Goal: Check status

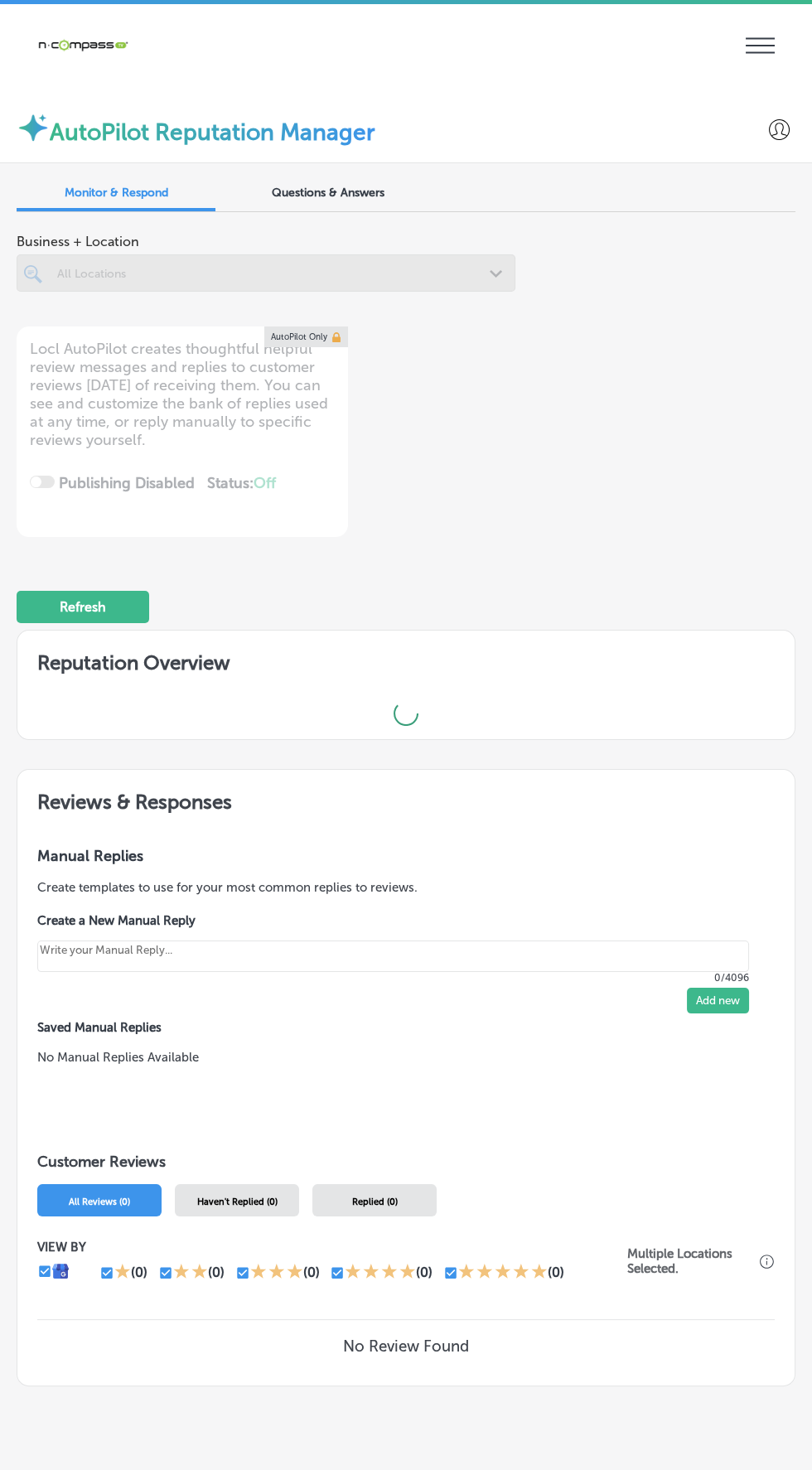
scroll to position [4, 0]
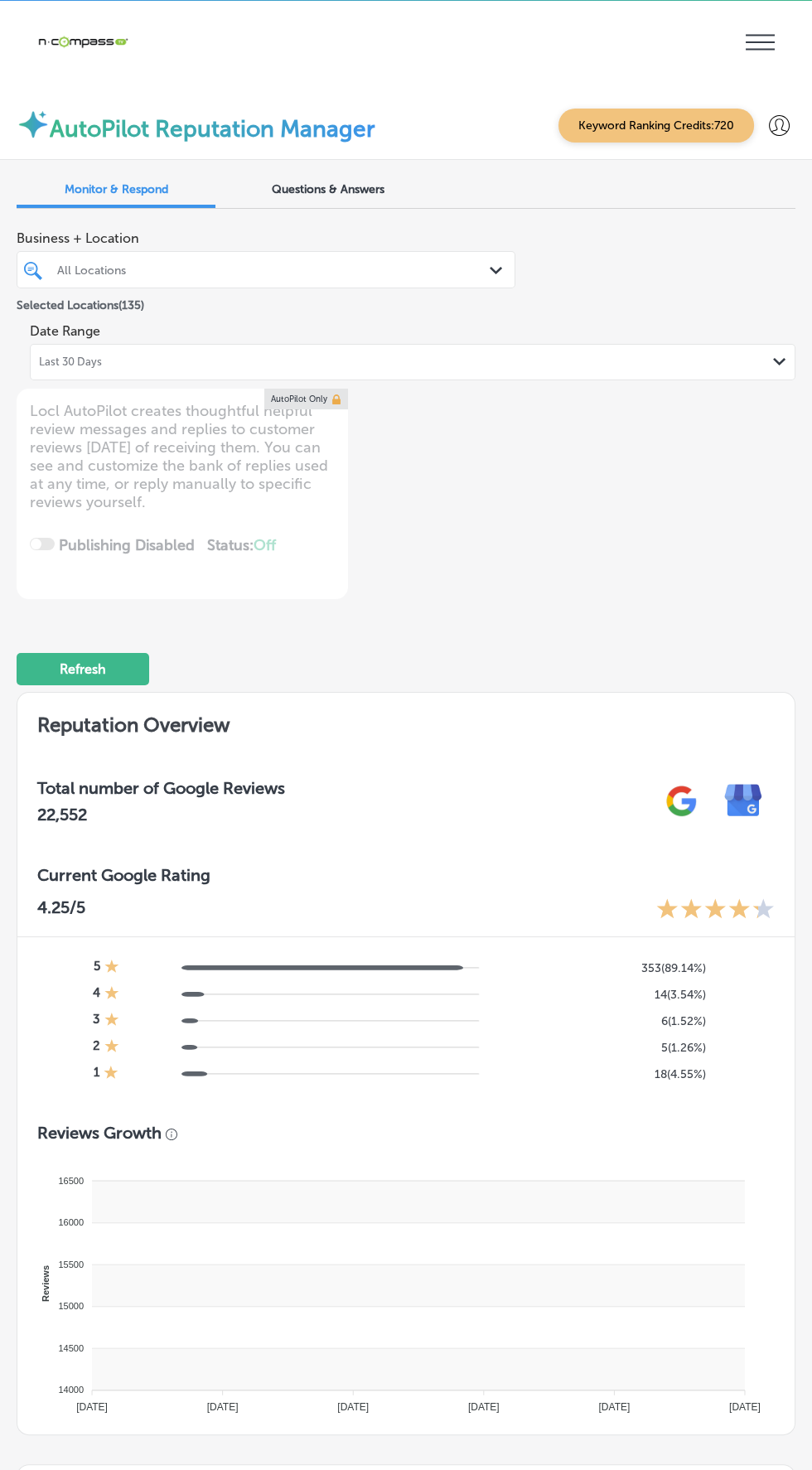
type textarea "x"
click at [765, 41] on icon at bounding box center [760, 42] width 29 height 15
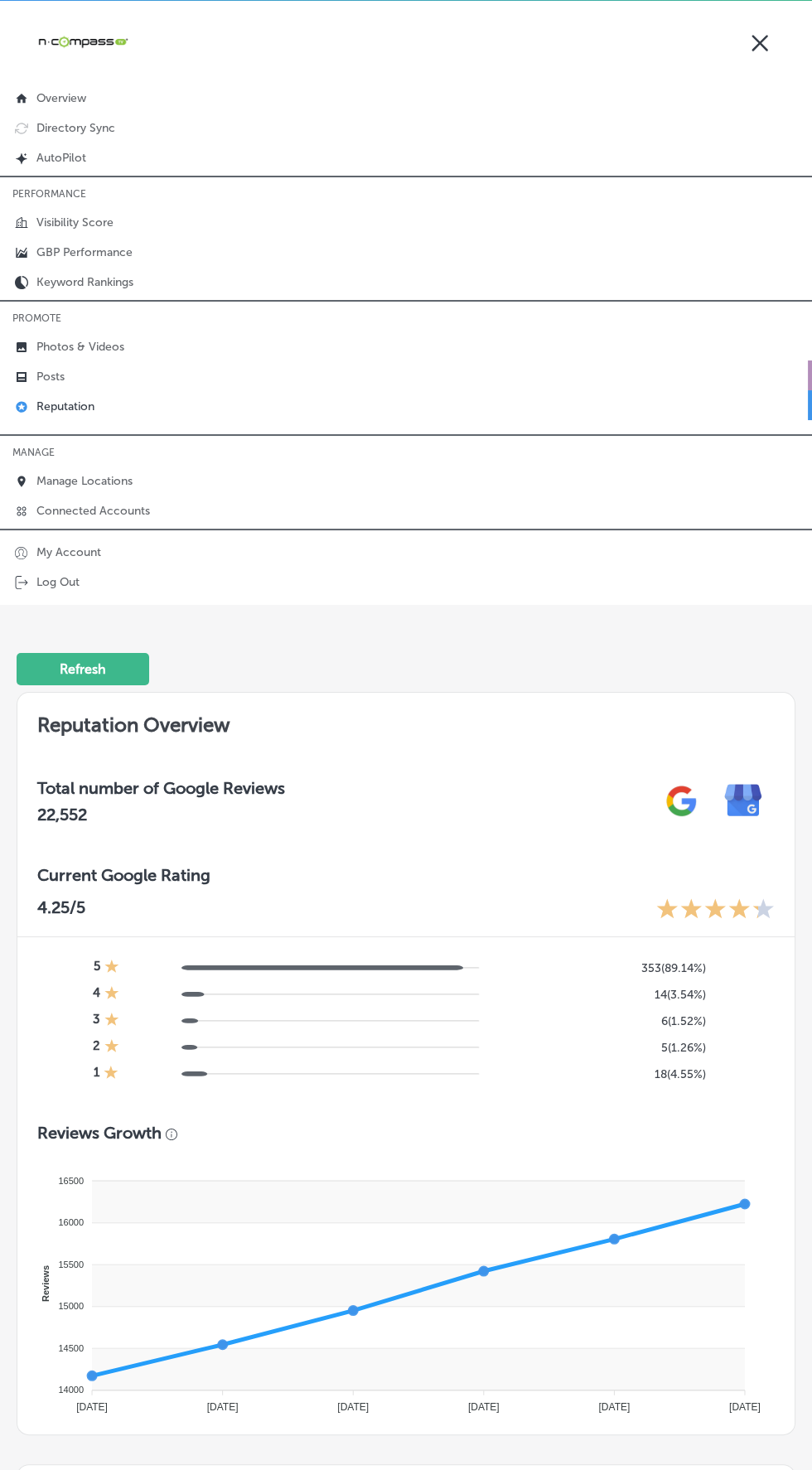
click at [21, 374] on icon at bounding box center [22, 377] width 14 height 14
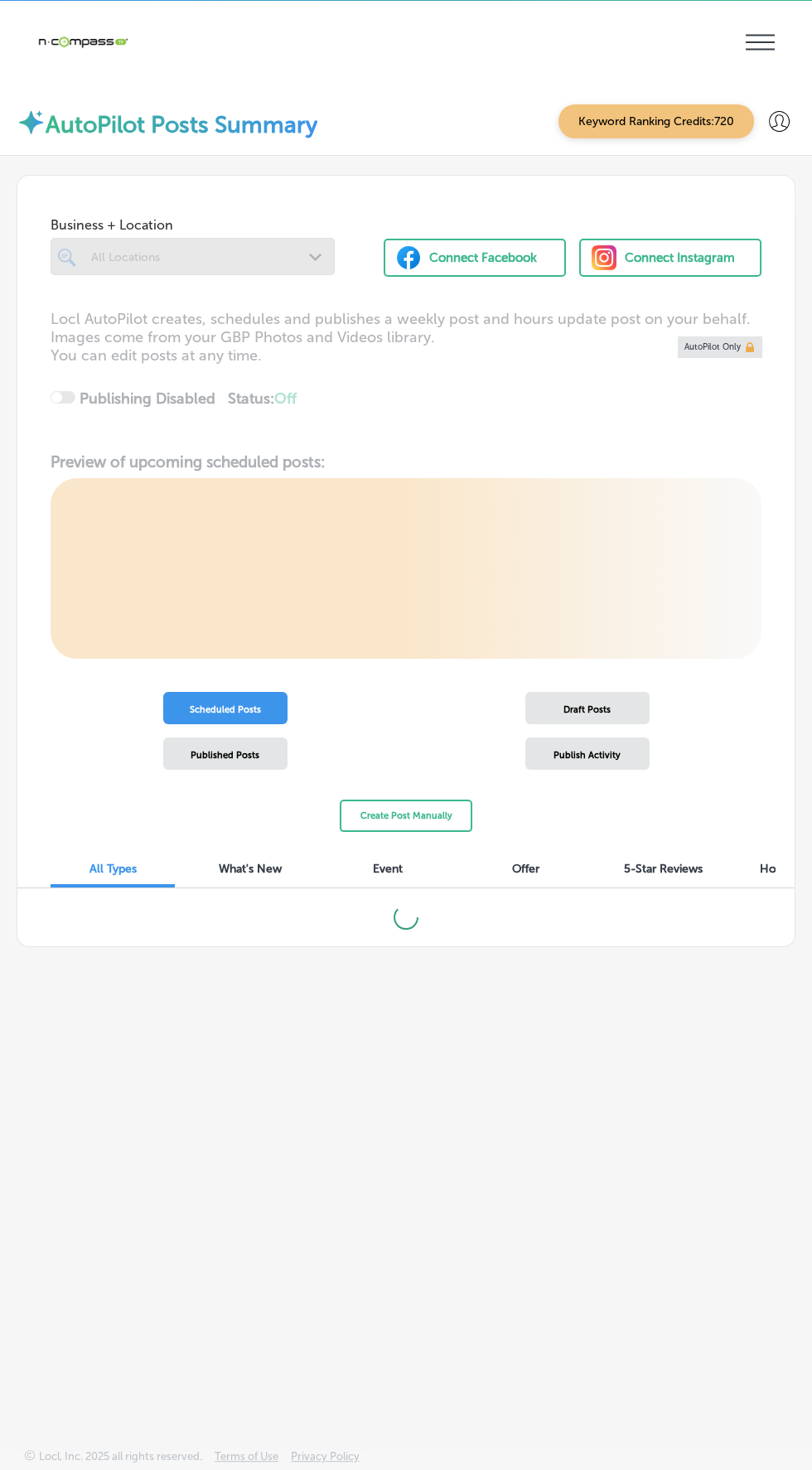
click at [36, 377] on div "Locl AutoPilot creates, schedules and publishes a weekly post and hours update …" at bounding box center [405, 484] width 777 height 349
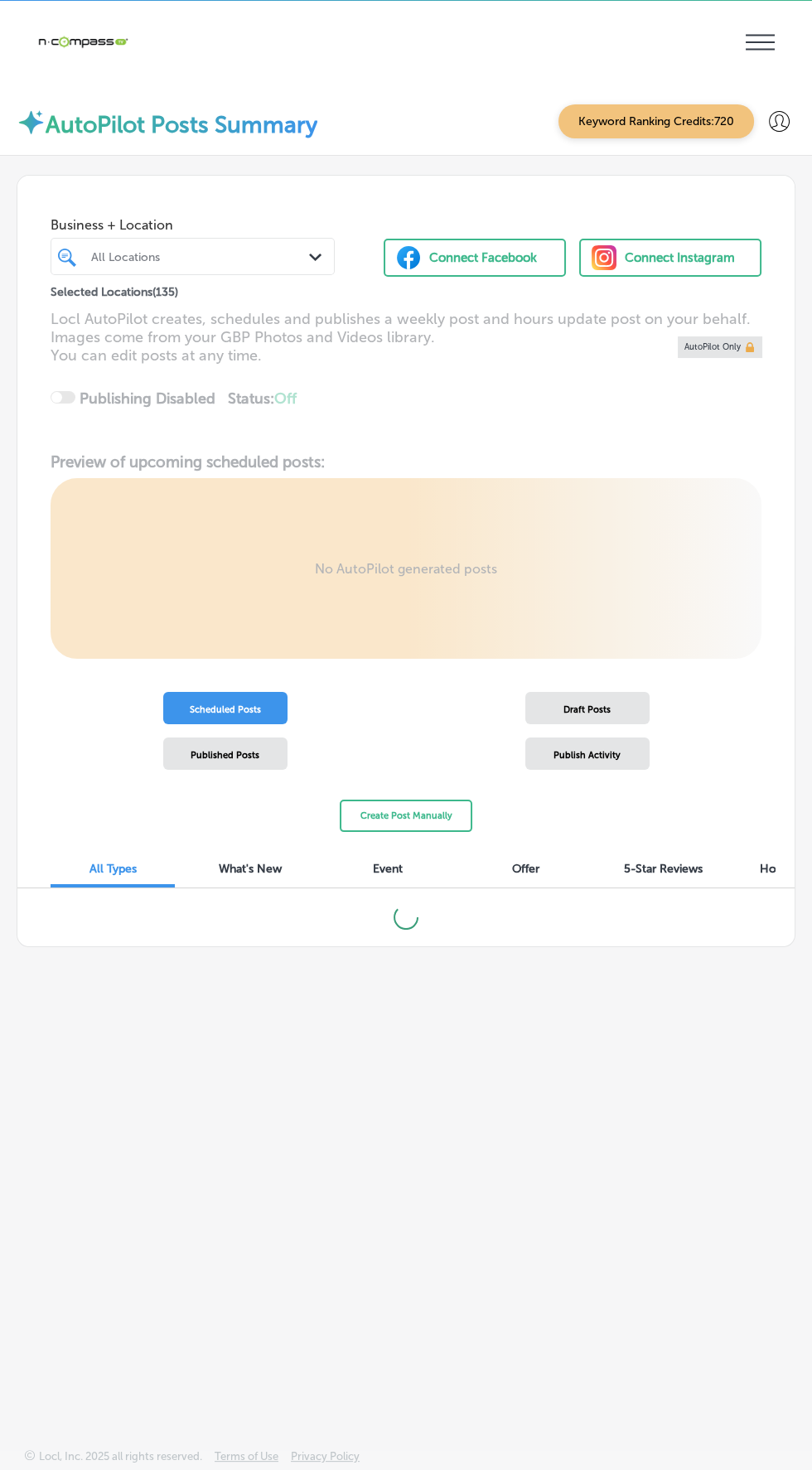
click at [614, 752] on span "Publish Activity" at bounding box center [587, 756] width 68 height 11
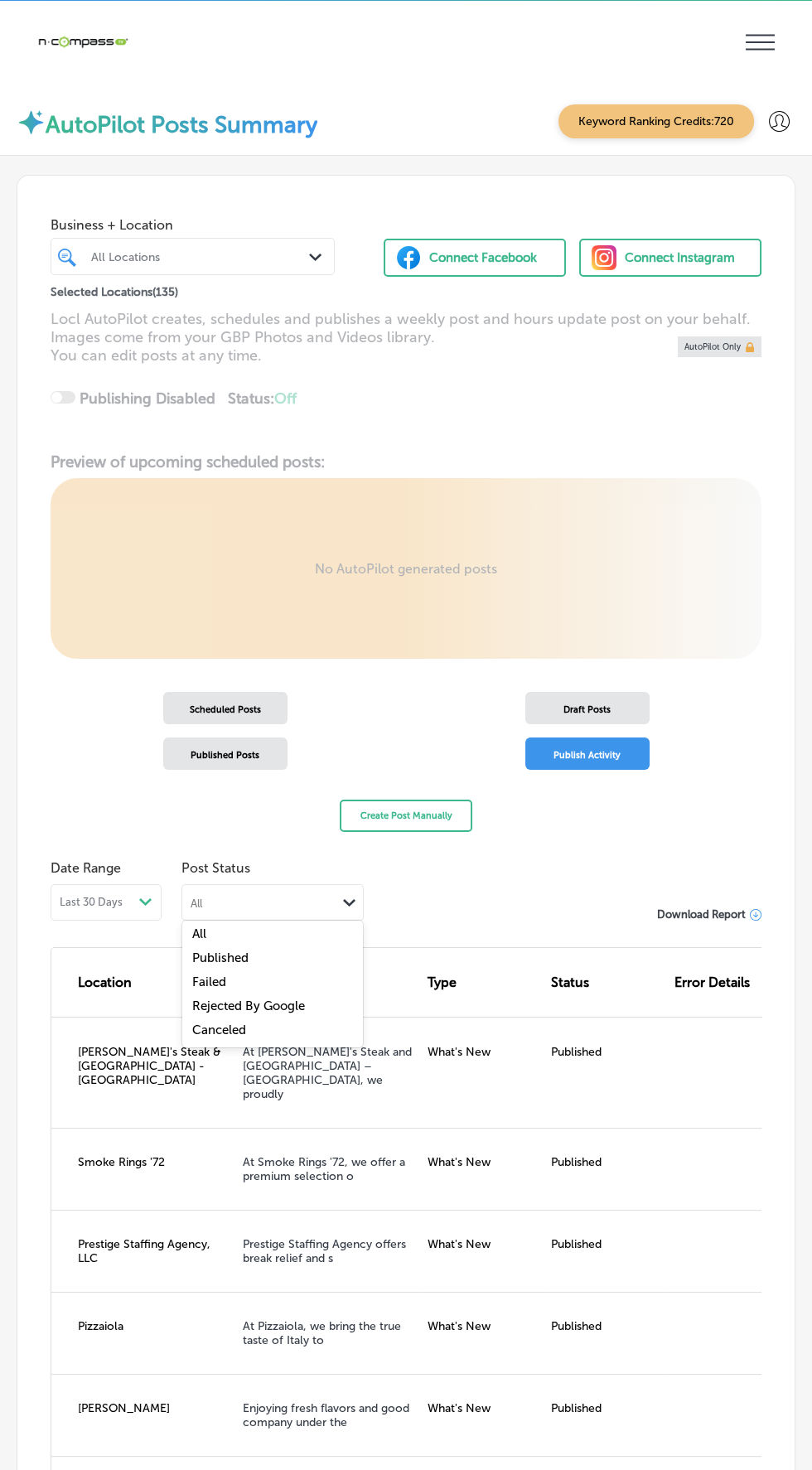
click at [299, 974] on div "Failed" at bounding box center [272, 984] width 181 height 24
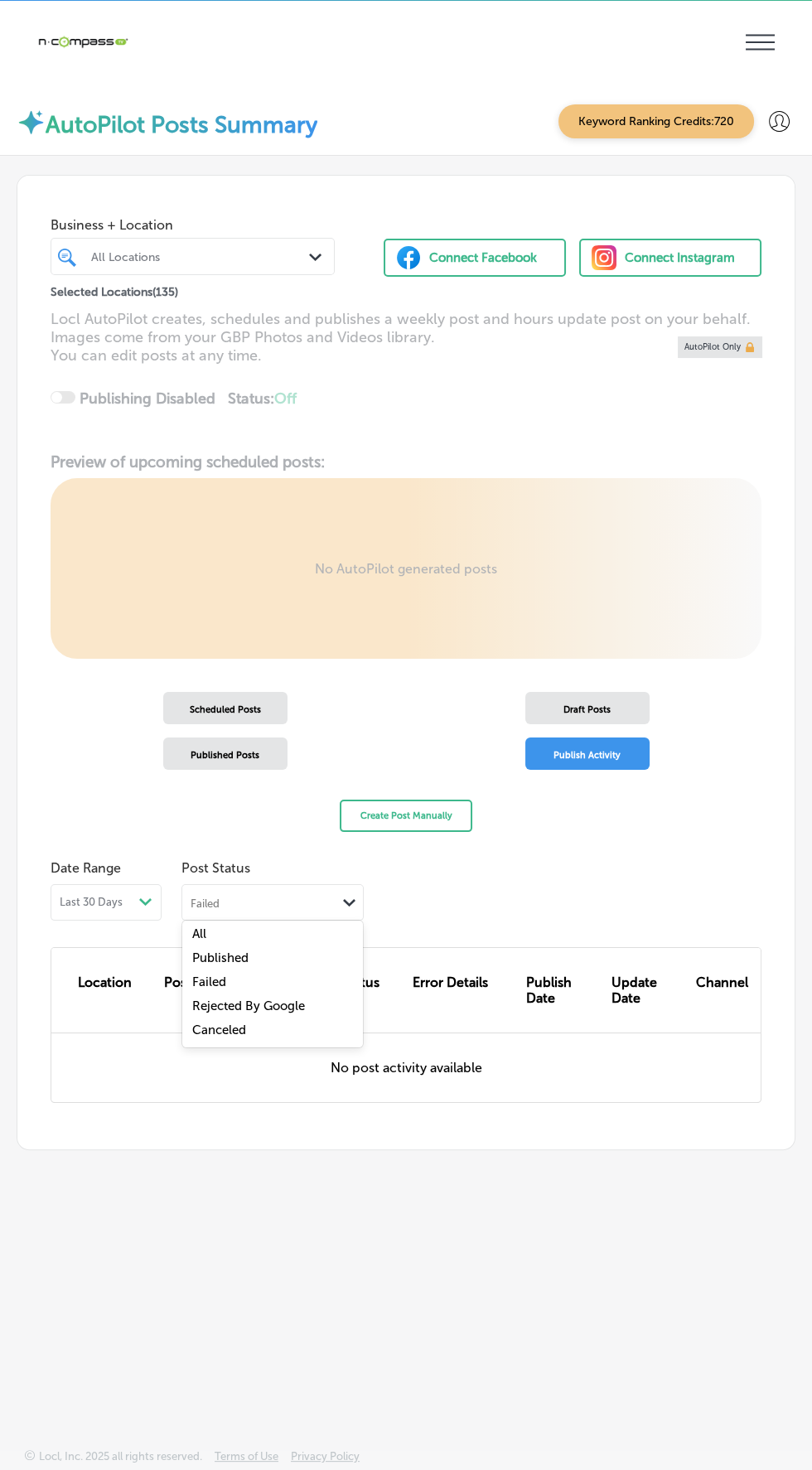
click at [318, 1000] on div "Rejected By Google" at bounding box center [272, 1008] width 181 height 24
